Goal: Transaction & Acquisition: Download file/media

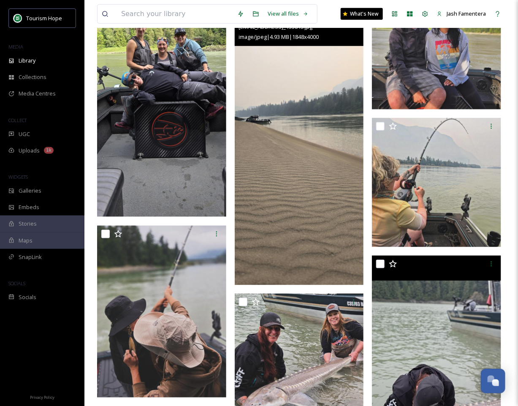
scroll to position [233, 0]
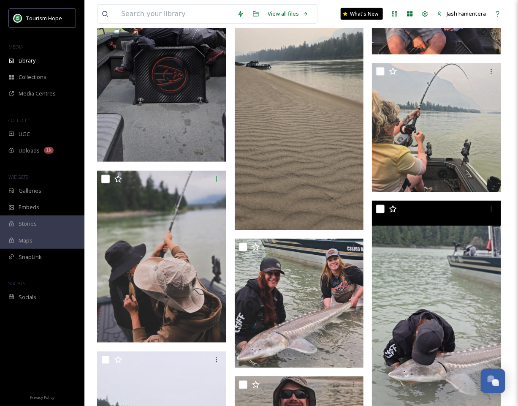
click at [181, 104] on img at bounding box center [161, 21] width 129 height 279
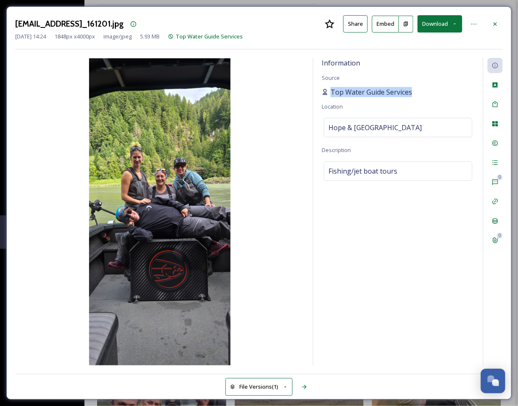
drag, startPoint x: 412, startPoint y: 87, endPoint x: 325, endPoint y: 93, distance: 87.6
click at [325, 93] on div "Top Water Guide Services" at bounding box center [398, 92] width 153 height 10
copy span "Top Water Guide Services"
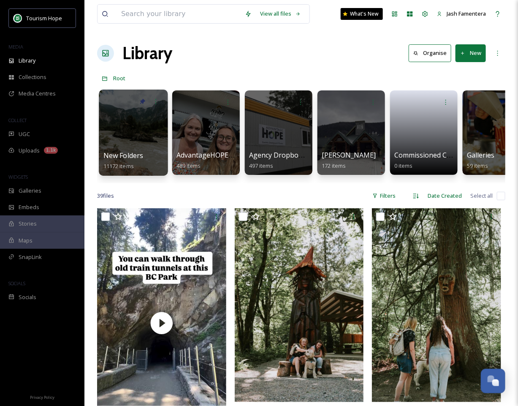
click at [122, 140] on div at bounding box center [133, 133] width 69 height 86
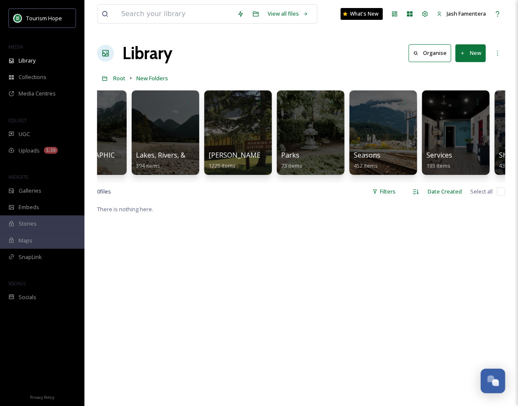
scroll to position [0, 798]
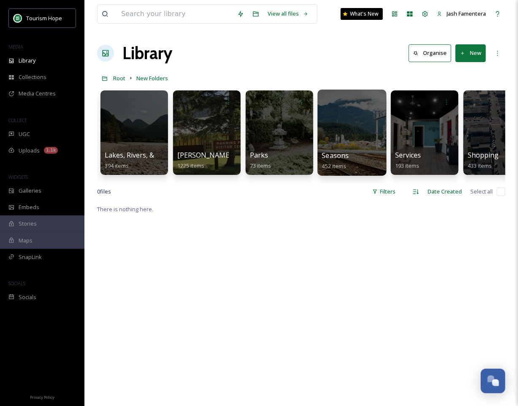
click at [331, 128] on div at bounding box center [351, 133] width 69 height 86
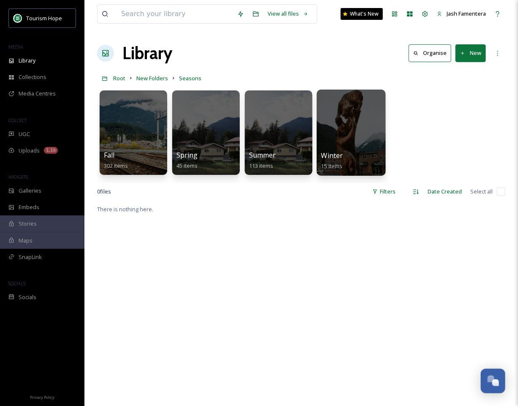
click at [354, 150] on div "Winter 15 items" at bounding box center [351, 160] width 60 height 21
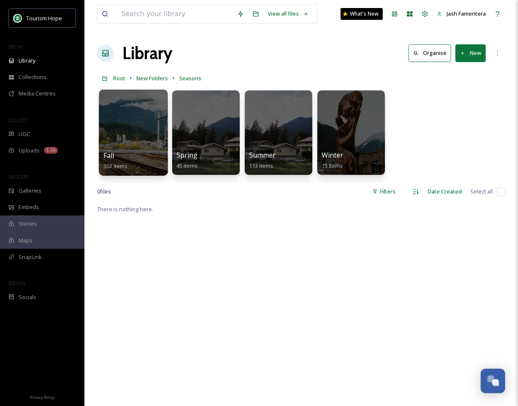
click at [109, 148] on div at bounding box center [133, 133] width 69 height 86
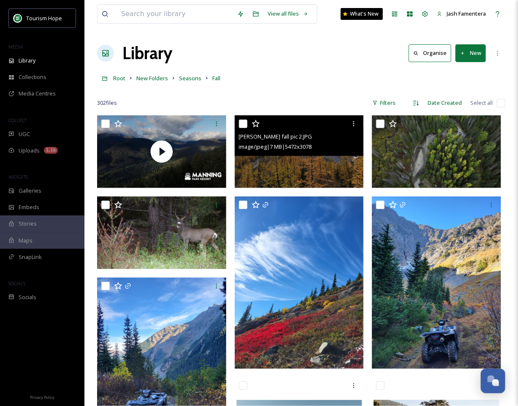
click at [285, 144] on span "image/jpeg | 7 MB | 5472 x 3078" at bounding box center [275, 147] width 73 height 8
click at [270, 168] on img at bounding box center [299, 151] width 129 height 73
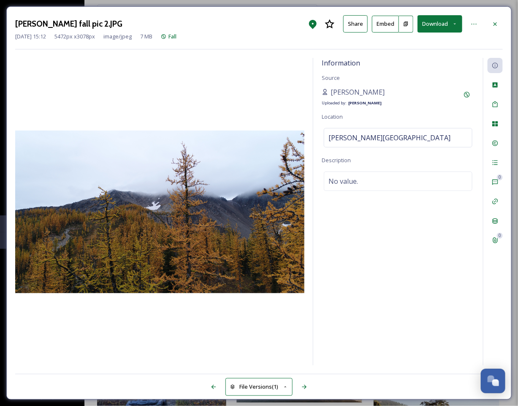
click at [428, 25] on button "Download" at bounding box center [440, 23] width 45 height 17
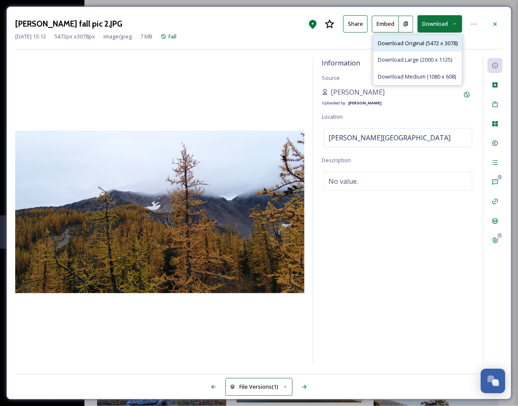
click at [423, 45] on span "Download Original (5472 x 3078)" at bounding box center [418, 43] width 80 height 8
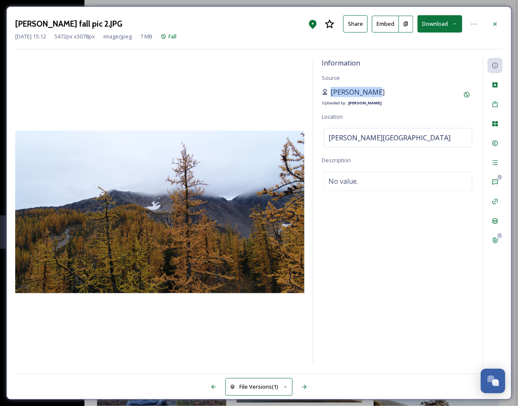
drag, startPoint x: 374, startPoint y: 92, endPoint x: 331, endPoint y: 92, distance: 43.5
click at [331, 92] on div "Chris Barker Uploaded by: Tia Davison" at bounding box center [398, 97] width 153 height 20
copy span "Chris Barker"
